Goal: Transaction & Acquisition: Purchase product/service

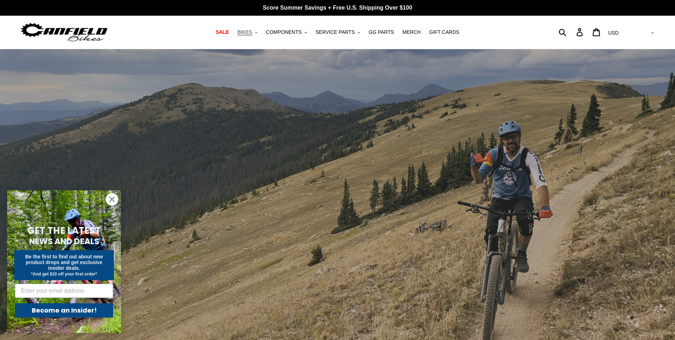
click at [252, 33] on span "BIKES" at bounding box center [244, 32] width 15 height 6
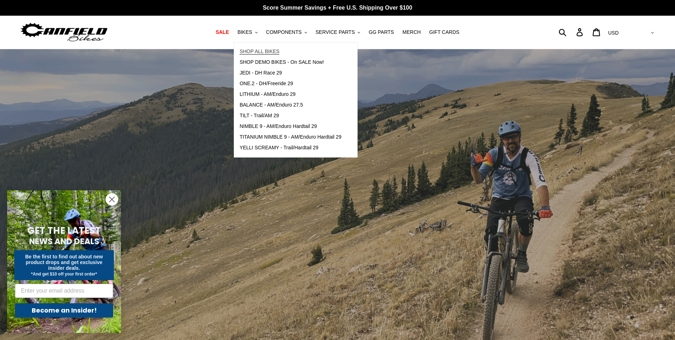
click at [260, 51] on span "SHOP ALL BIKES" at bounding box center [260, 51] width 40 height 6
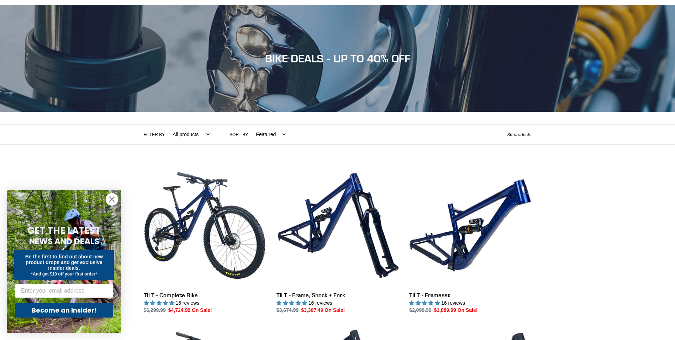
scroll to position [45, 0]
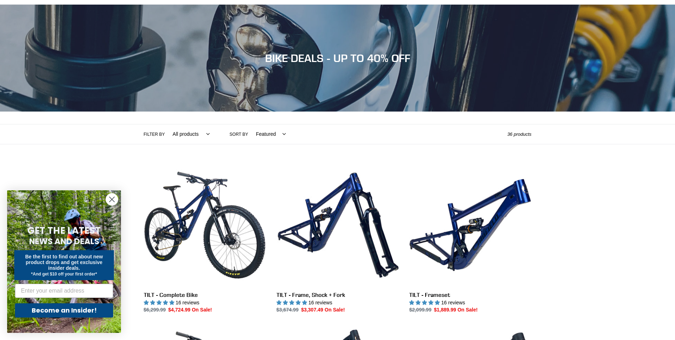
click at [277, 132] on select "Featured Best selling Alphabetically, A-Z Alphabetically, Z-A Price, low to hig…" at bounding box center [269, 134] width 39 height 20
select select "price-ascending"
click at [250, 124] on select "Featured Best selling Alphabetically, A-Z Alphabetically, Z-A Price, low to hig…" at bounding box center [269, 134] width 39 height 20
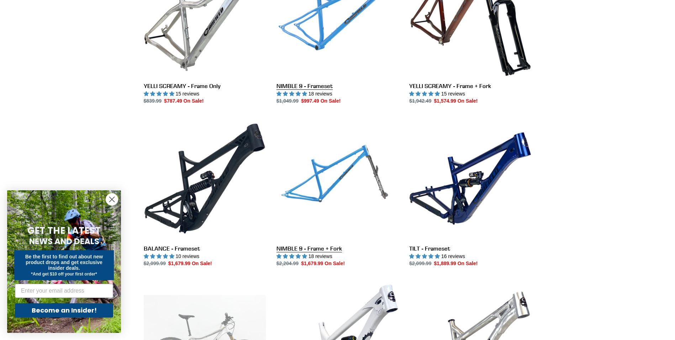
scroll to position [255, 0]
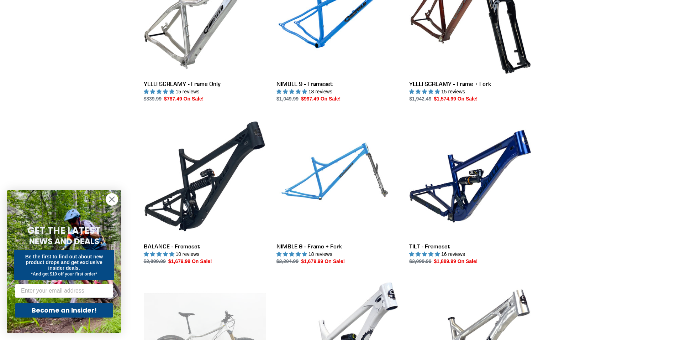
click at [347, 183] on link "NIMBLE 9 - Frame + Fork" at bounding box center [338, 190] width 122 height 150
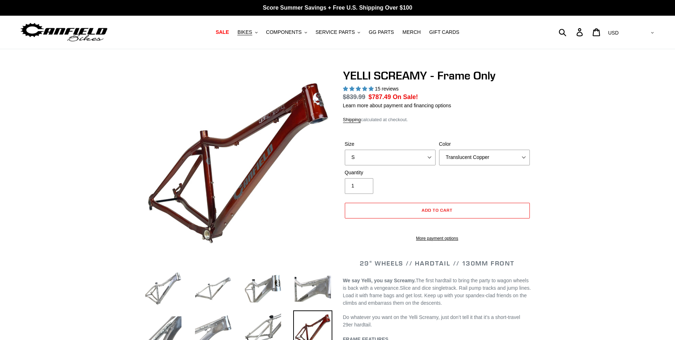
select select "highest-rating"
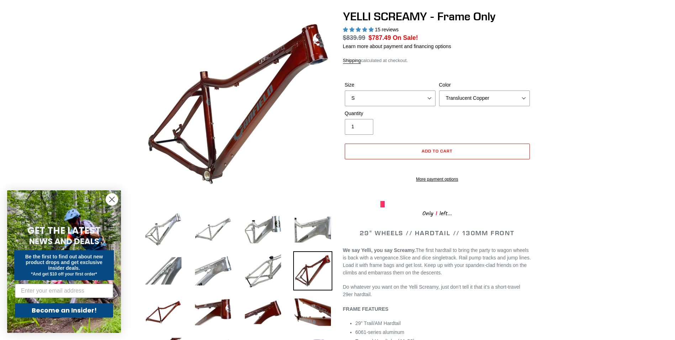
scroll to position [47, 0]
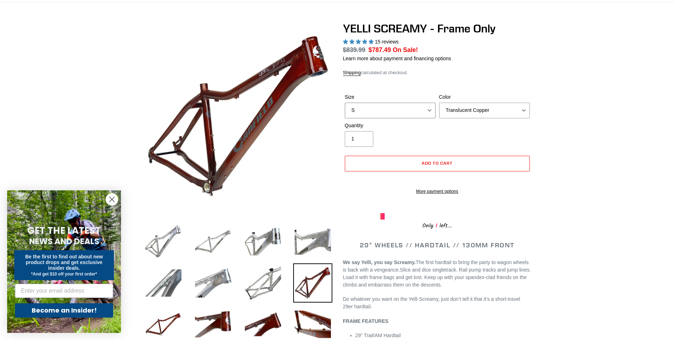
click at [403, 106] on select "S M L XL" at bounding box center [390, 111] width 91 height 16
select select "L"
click at [345, 103] on select "S M L XL" at bounding box center [390, 111] width 91 height 16
click at [475, 110] on select "Translucent Copper Purple Haze Raw" at bounding box center [484, 111] width 91 height 16
click at [439, 103] on select "Translucent Copper Purple Haze Raw" at bounding box center [484, 111] width 91 height 16
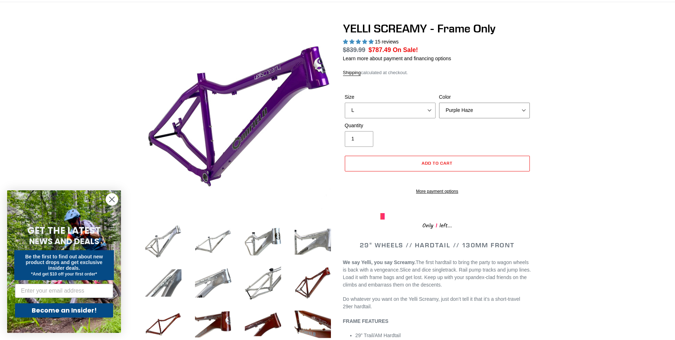
click at [468, 103] on select "Translucent Copper Purple Haze Raw" at bounding box center [484, 111] width 91 height 16
click at [439, 103] on select "Translucent Copper Purple Haze Raw" at bounding box center [484, 111] width 91 height 16
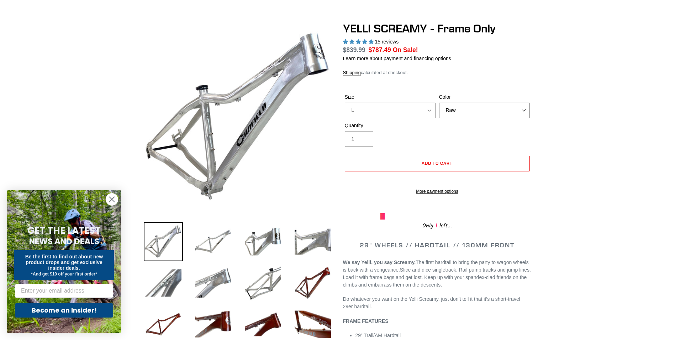
click at [457, 108] on select "Translucent Copper Purple Haze Raw" at bounding box center [484, 111] width 91 height 16
select select "Purple Haze"
click at [439, 103] on select "Translucent Copper Purple Haze Raw" at bounding box center [484, 111] width 91 height 16
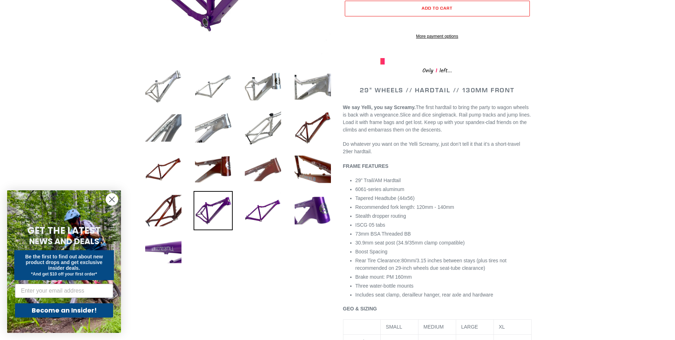
scroll to position [206, 0]
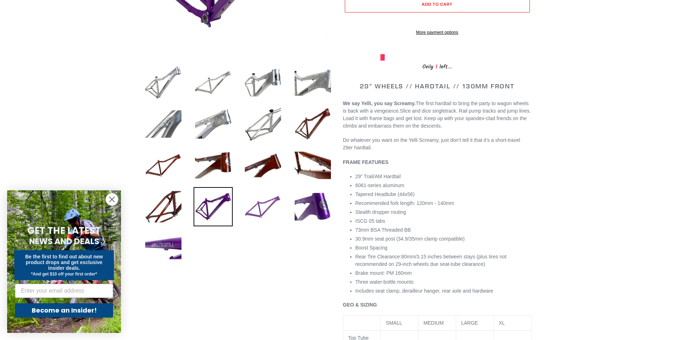
click at [255, 205] on img at bounding box center [263, 206] width 39 height 39
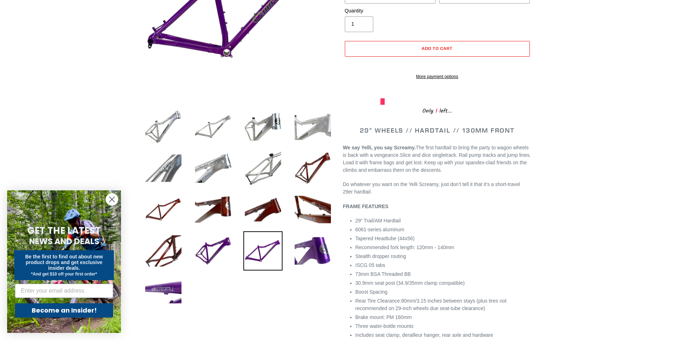
scroll to position [53, 0]
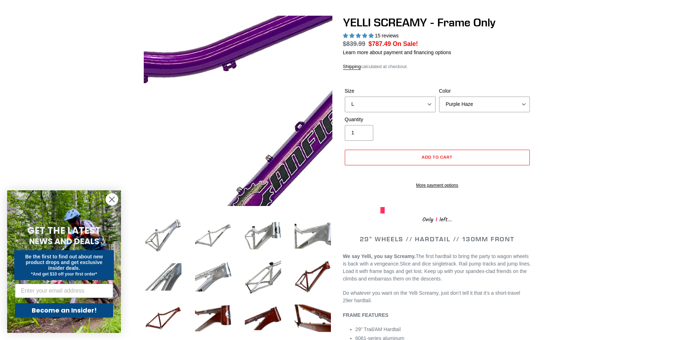
click at [260, 100] on img at bounding box center [174, 141] width 729 height 729
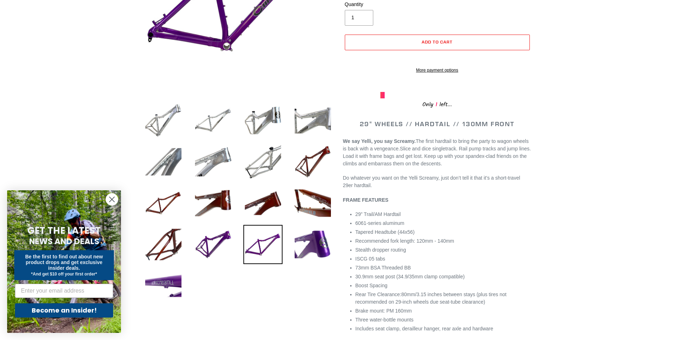
scroll to position [146, 0]
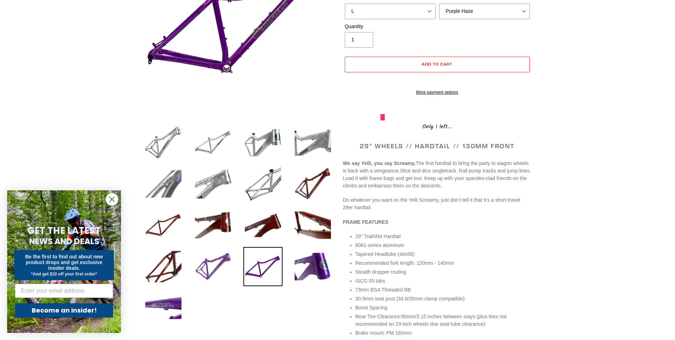
click at [220, 260] on img at bounding box center [213, 266] width 39 height 39
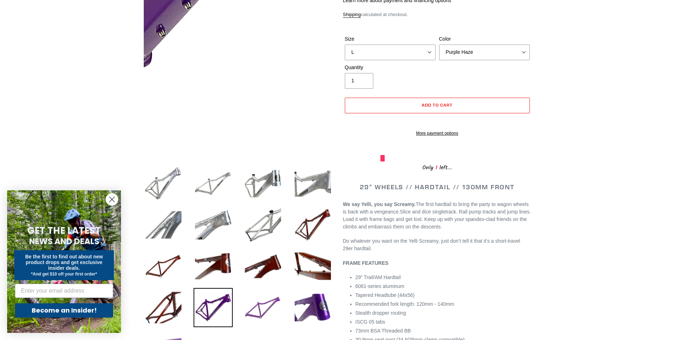
scroll to position [105, 0]
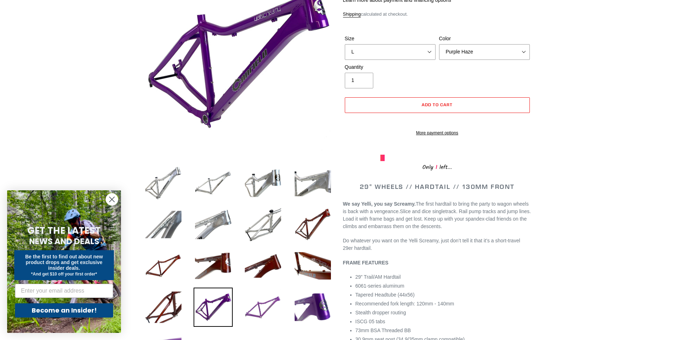
click at [275, 309] on img at bounding box center [263, 306] width 39 height 39
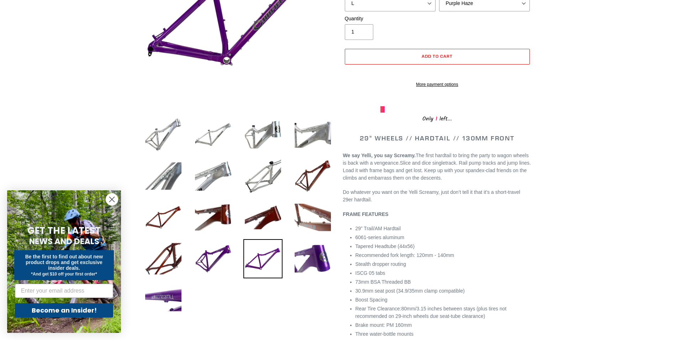
scroll to position [209, 0]
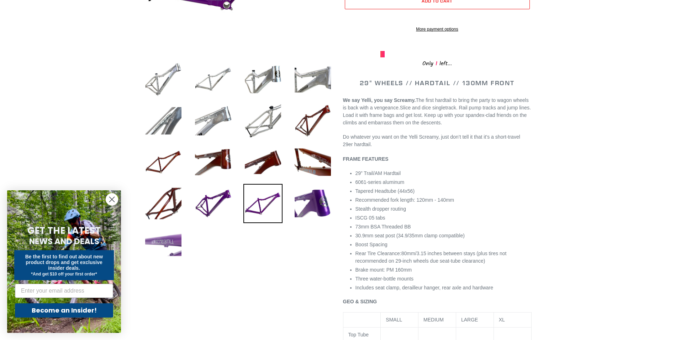
click at [175, 249] on img at bounding box center [163, 244] width 39 height 39
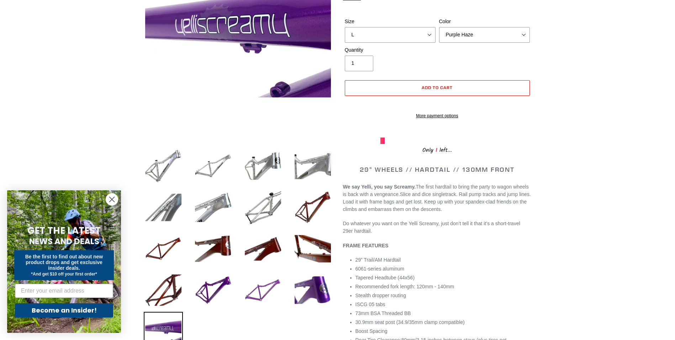
scroll to position [115, 0]
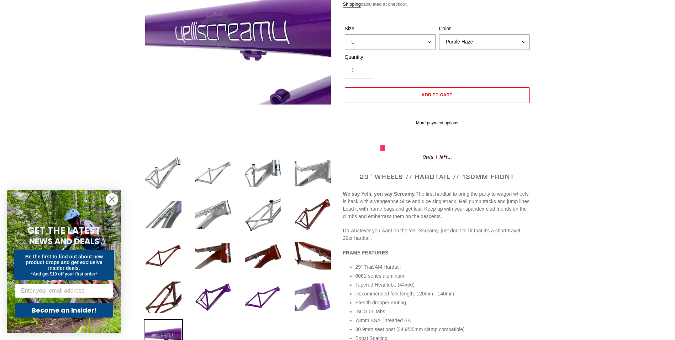
click at [309, 296] on img at bounding box center [312, 296] width 39 height 39
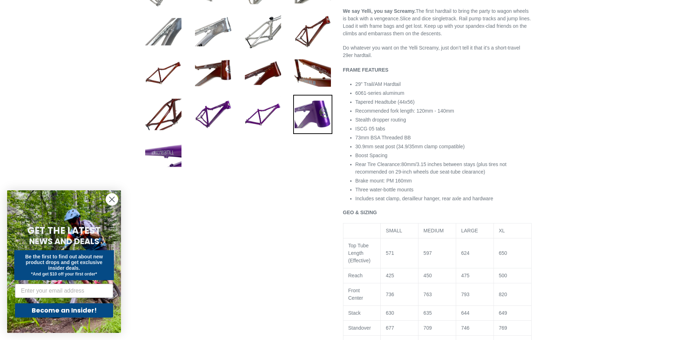
scroll to position [292, 0]
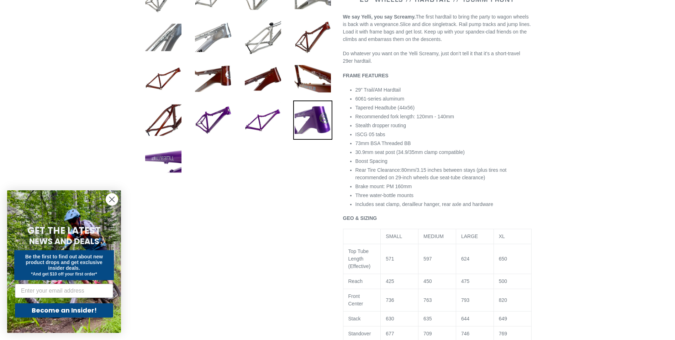
click at [109, 198] on circle "Close dialog" at bounding box center [112, 199] width 12 height 12
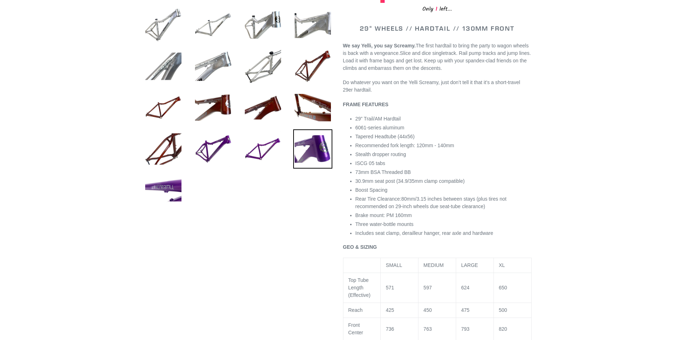
scroll to position [0, 0]
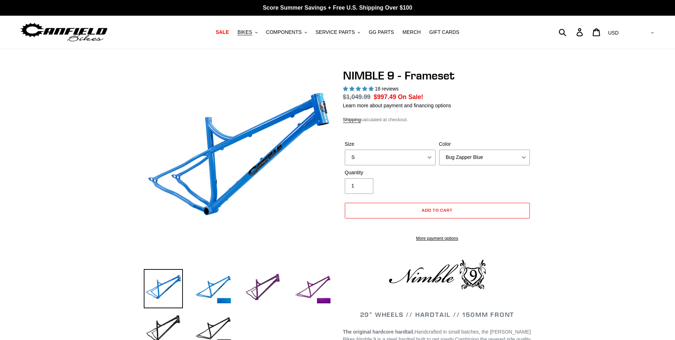
select select "highest-rating"
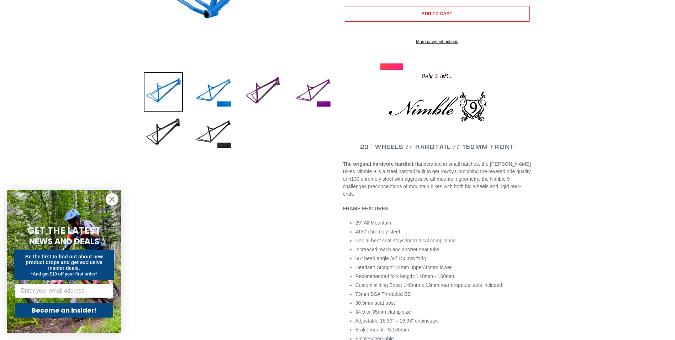
scroll to position [203, 0]
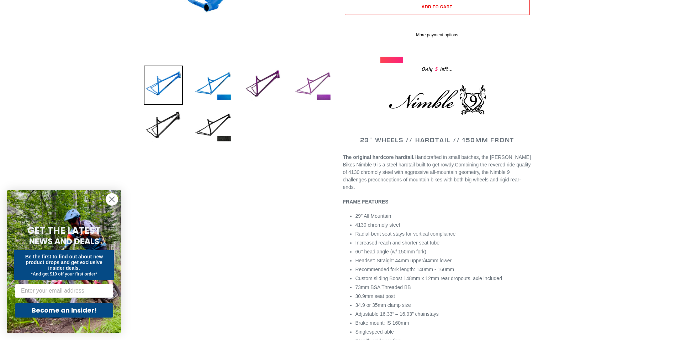
click at [309, 83] on img at bounding box center [312, 85] width 39 height 39
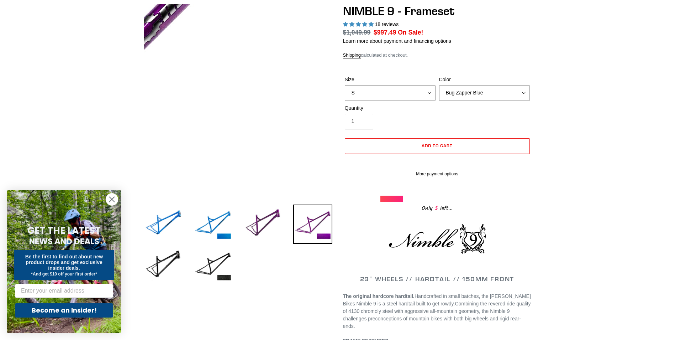
scroll to position [52, 0]
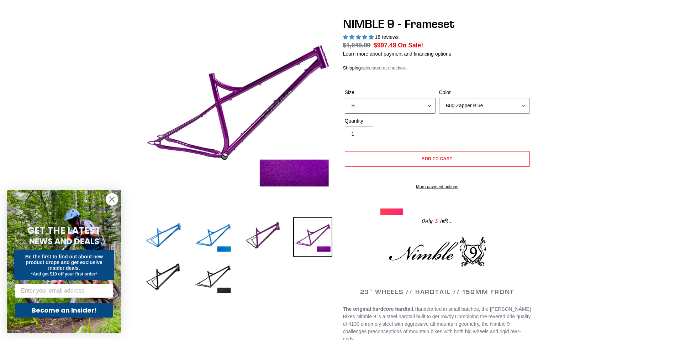
click at [393, 105] on select "S M L XL" at bounding box center [390, 106] width 91 height 16
select select "L"
click at [345, 98] on select "S M L XL" at bounding box center [390, 106] width 91 height 16
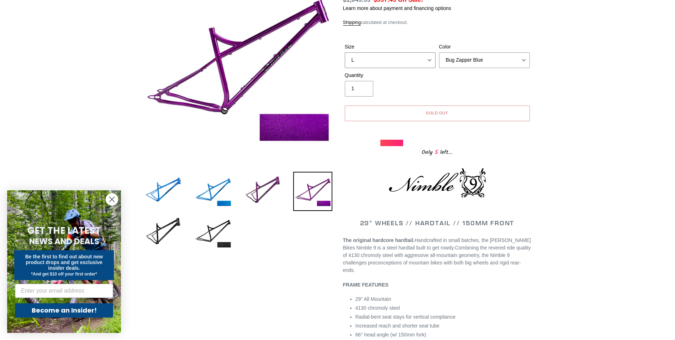
scroll to position [95, 0]
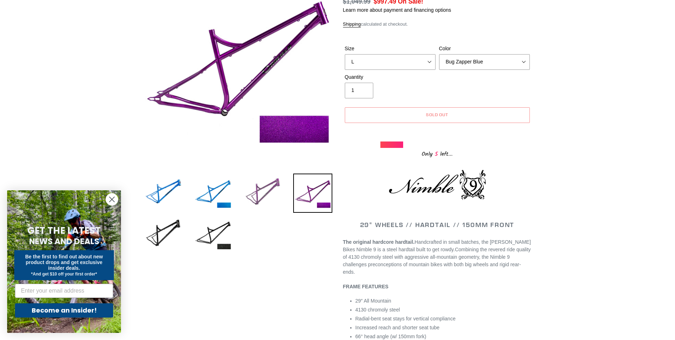
click at [270, 184] on img at bounding box center [263, 192] width 39 height 39
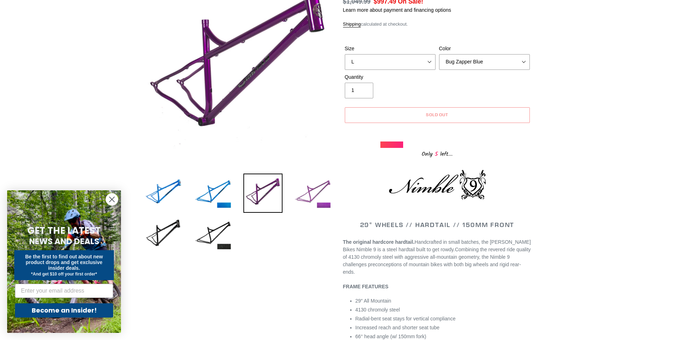
click at [318, 188] on img at bounding box center [312, 192] width 39 height 39
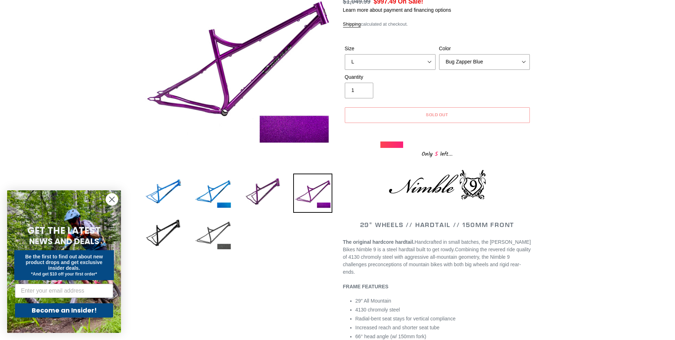
click at [223, 231] on img at bounding box center [213, 234] width 39 height 39
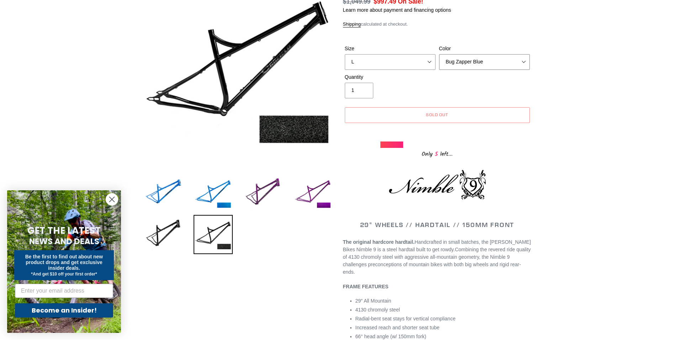
click at [464, 59] on select "Bug Zapper Blue Purple Haze -Sold Out Galaxy Black" at bounding box center [484, 62] width 91 height 16
click at [439, 54] on select "Bug Zapper Blue Purple Haze -Sold Out Galaxy Black" at bounding box center [484, 62] width 91 height 16
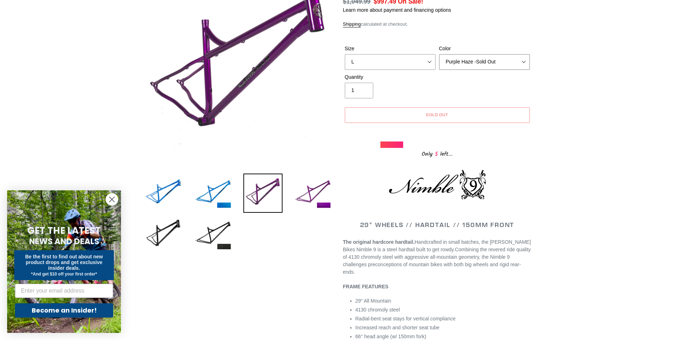
click at [469, 61] on select "Bug Zapper Blue Purple Haze -Sold Out Galaxy Black" at bounding box center [484, 62] width 91 height 16
select select "Galaxy Black"
click at [439, 54] on select "Bug Zapper Blue Purple Haze -Sold Out Galaxy Black" at bounding box center [484, 62] width 91 height 16
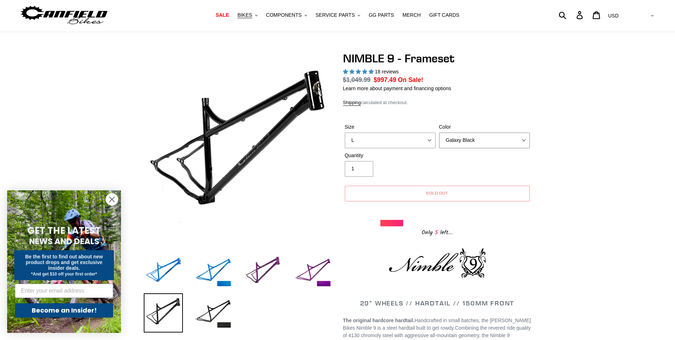
scroll to position [0, 0]
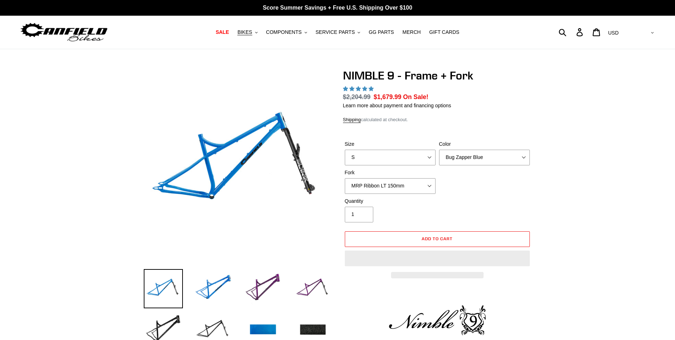
select select "highest-rating"
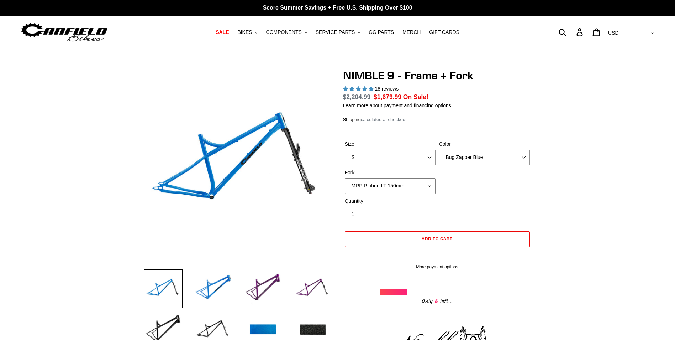
click at [414, 187] on select "MRP Ribbon LT 150mm Fox 36 Factory Grip X 150mm (Special Order) RockShox Lyrik …" at bounding box center [390, 186] width 91 height 16
select select "RockShox Lyrik Ultimate 150mm (Green - Special Order)"
click at [345, 178] on select "MRP Ribbon LT 150mm Fox 36 Factory Grip X 150mm (Special Order) RockShox Lyrik …" at bounding box center [390, 186] width 91 height 16
click at [403, 192] on select "MRP Ribbon LT 150mm Fox 36 Factory Grip X 150mm (Special Order) RockShox Lyrik …" at bounding box center [390, 186] width 91 height 16
click at [345, 178] on select "MRP Ribbon LT 150mm Fox 36 Factory Grip X 150mm (Special Order) RockShox Lyrik …" at bounding box center [390, 186] width 91 height 16
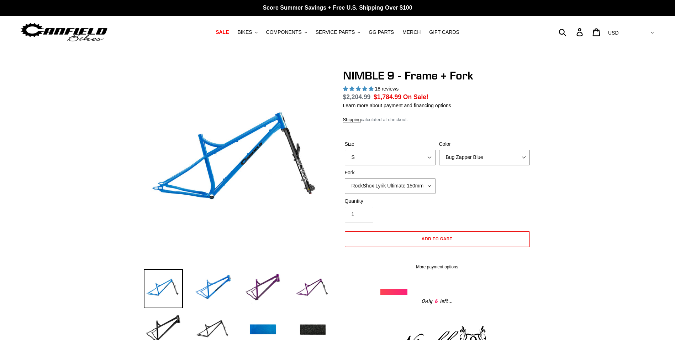
click at [467, 156] on select "Bug Zapper Blue Purple Haze - Sold Out Galaxy Black" at bounding box center [484, 158] width 91 height 16
click at [422, 155] on select "S M L XL" at bounding box center [390, 158] width 91 height 16
select select "L"
click at [345, 150] on select "S M L XL" at bounding box center [390, 158] width 91 height 16
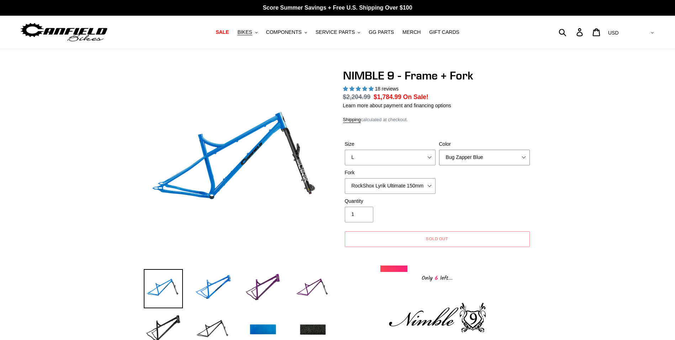
click at [463, 156] on select "Bug Zapper Blue Purple Haze - Sold Out Galaxy Black" at bounding box center [484, 158] width 91 height 16
click at [439, 150] on select "Bug Zapper Blue Purple Haze - Sold Out Galaxy Black" at bounding box center [484, 158] width 91 height 16
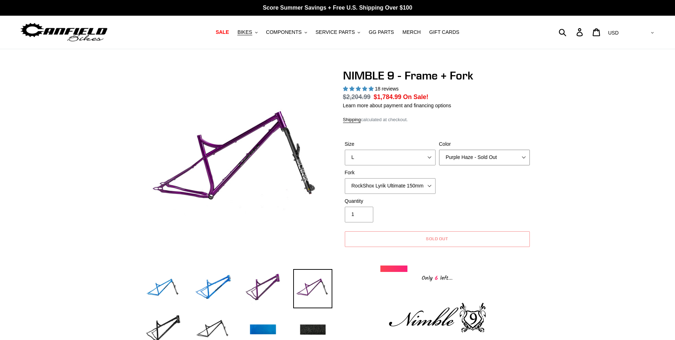
click at [466, 163] on select "Bug Zapper Blue Purple Haze - Sold Out Galaxy Black" at bounding box center [484, 158] width 91 height 16
select select "Galaxy Black"
click at [439, 150] on select "Bug Zapper Blue Purple Haze - Sold Out Galaxy Black" at bounding box center [484, 158] width 91 height 16
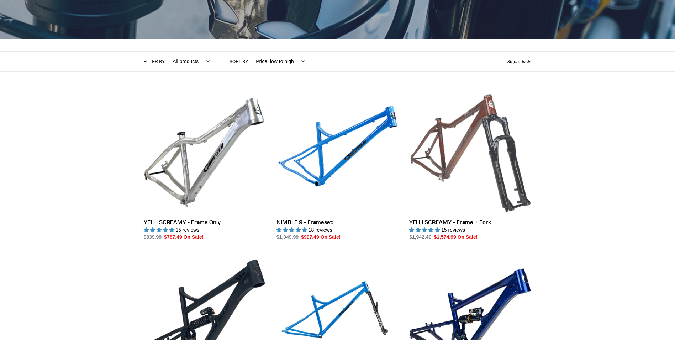
scroll to position [121, 0]
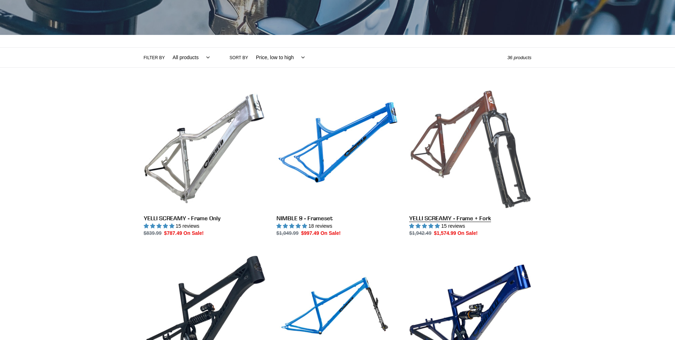
click at [503, 178] on link "YELLI SCREAMY - Frame + Fork" at bounding box center [470, 162] width 122 height 150
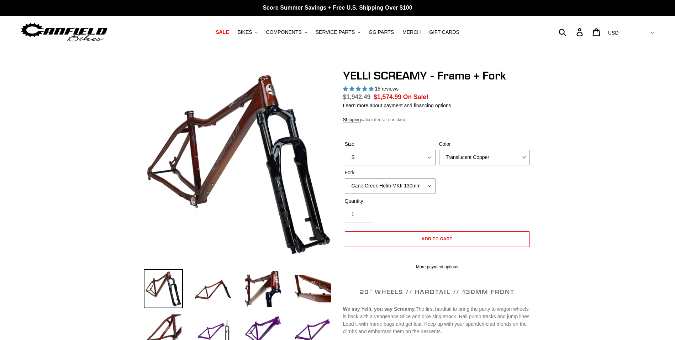
select select "highest-rating"
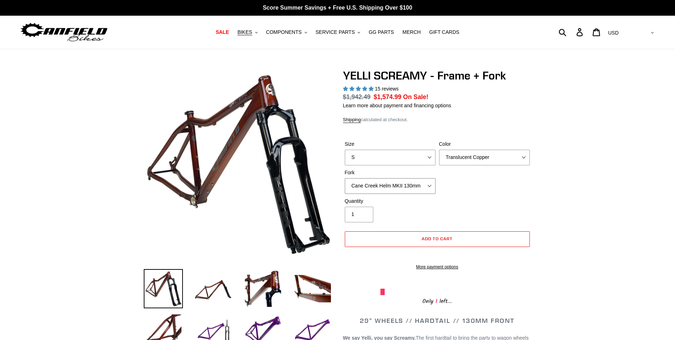
click at [401, 187] on select "Cane Creek Helm MKII 130mm Fox 34 SL Factory Grip X 130mm RockShox Pike Ultimat…" at bounding box center [390, 186] width 91 height 16
select select "RockShox Pike Ultimate 130mm"
click at [345, 178] on select "Cane Creek Helm MKII 130mm Fox 34 SL Factory Grip X 130mm RockShox Pike Ultimat…" at bounding box center [390, 186] width 91 height 16
click at [395, 155] on select "S M L XL" at bounding box center [390, 158] width 91 height 16
select select "L"
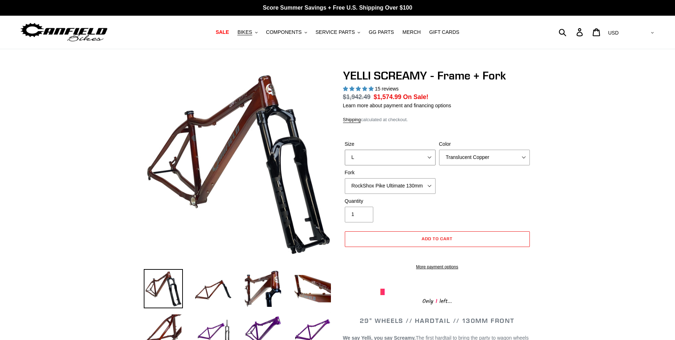
click at [345, 150] on select "S M L XL" at bounding box center [390, 158] width 91 height 16
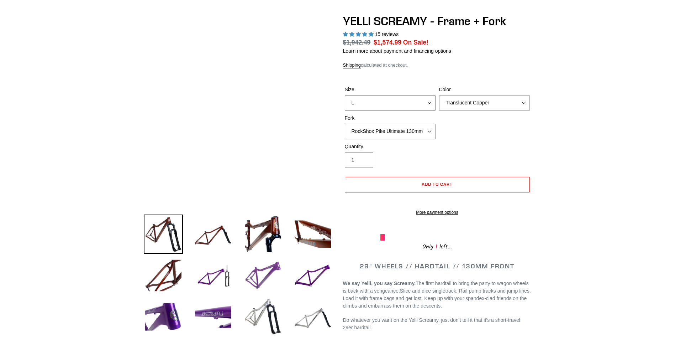
scroll to position [63, 0]
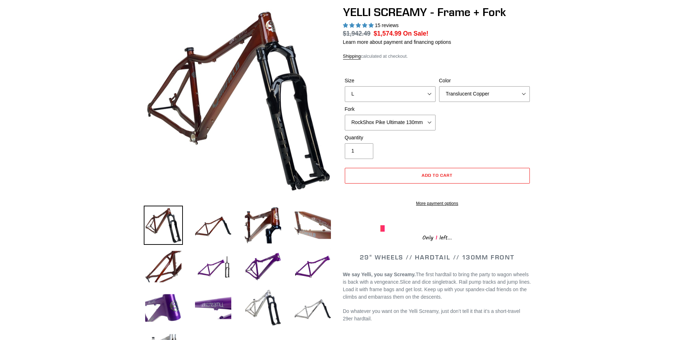
click at [299, 221] on img at bounding box center [312, 224] width 39 height 39
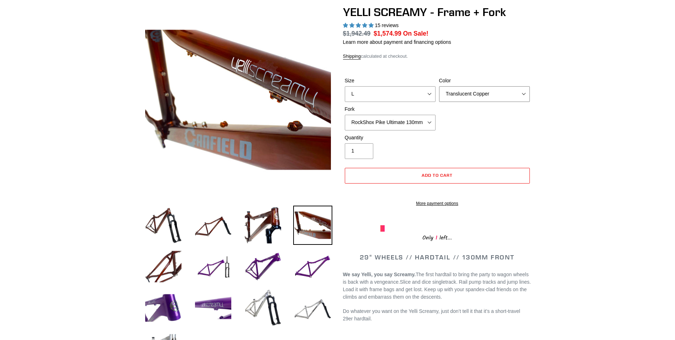
click at [462, 96] on select "Translucent Copper Purple Haze Raw" at bounding box center [484, 94] width 91 height 16
click at [439, 86] on select "Translucent Copper Purple Haze Raw" at bounding box center [484, 94] width 91 height 16
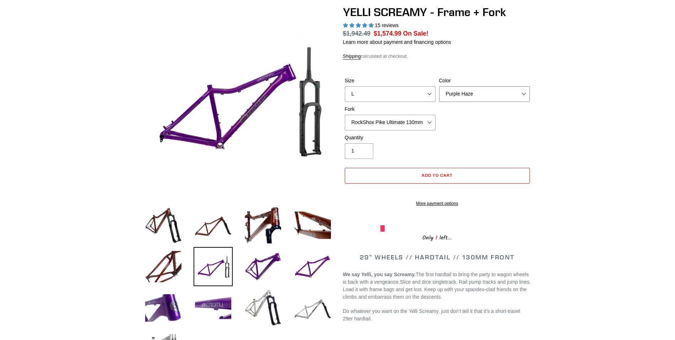
click at [476, 94] on select "Translucent Copper Purple Haze Raw" at bounding box center [484, 94] width 91 height 16
select select "Raw"
click at [439, 86] on select "Translucent Copper Purple Haze Raw" at bounding box center [484, 94] width 91 height 16
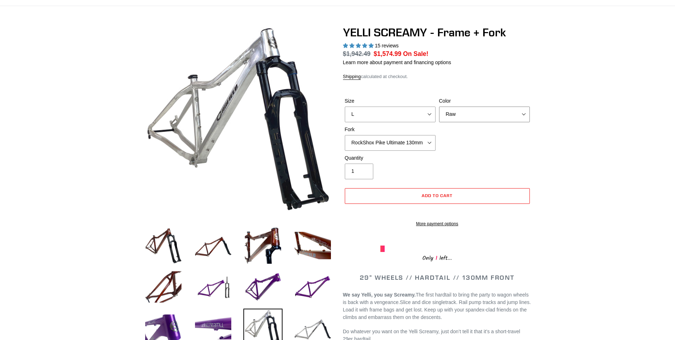
scroll to position [15, 0]
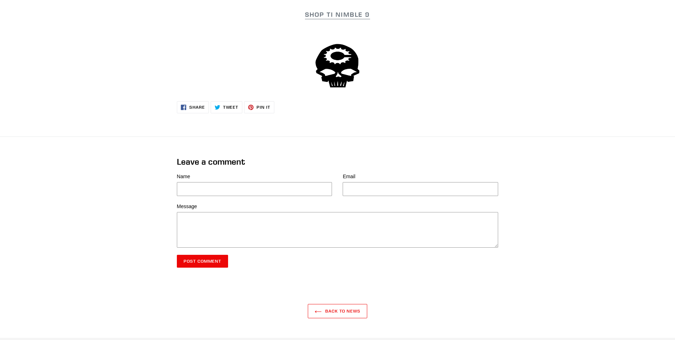
scroll to position [1322, 0]
